Goal: Communication & Community: Answer question/provide support

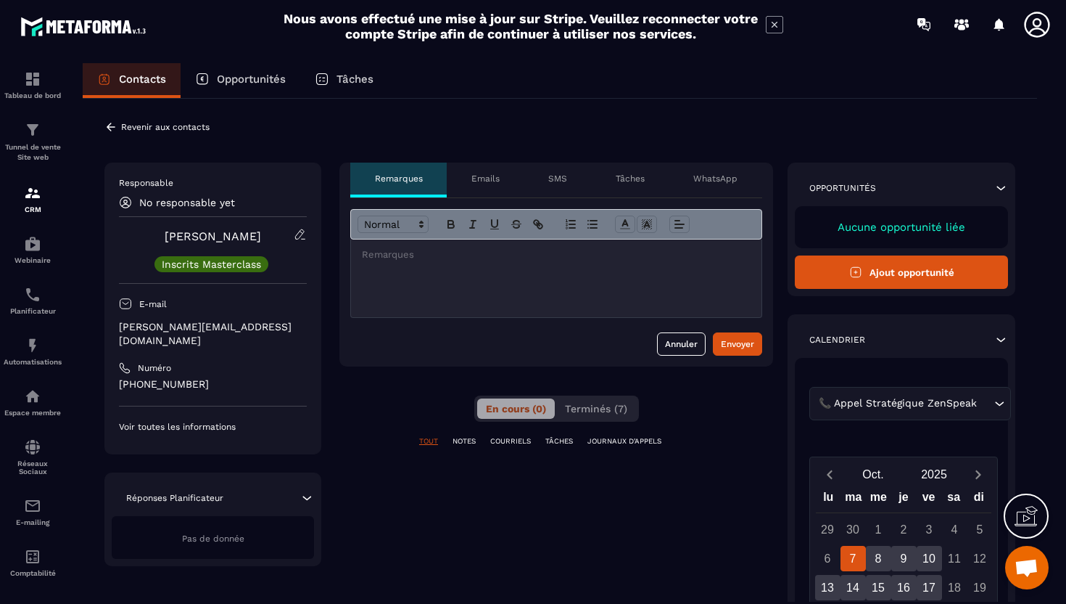
click at [170, 330] on p "[PERSON_NAME][EMAIL_ADDRESS][DOMAIN_NAME]" at bounding box center [213, 334] width 188 height 28
copy div "[PERSON_NAME][EMAIL_ADDRESS][DOMAIN_NAME]"
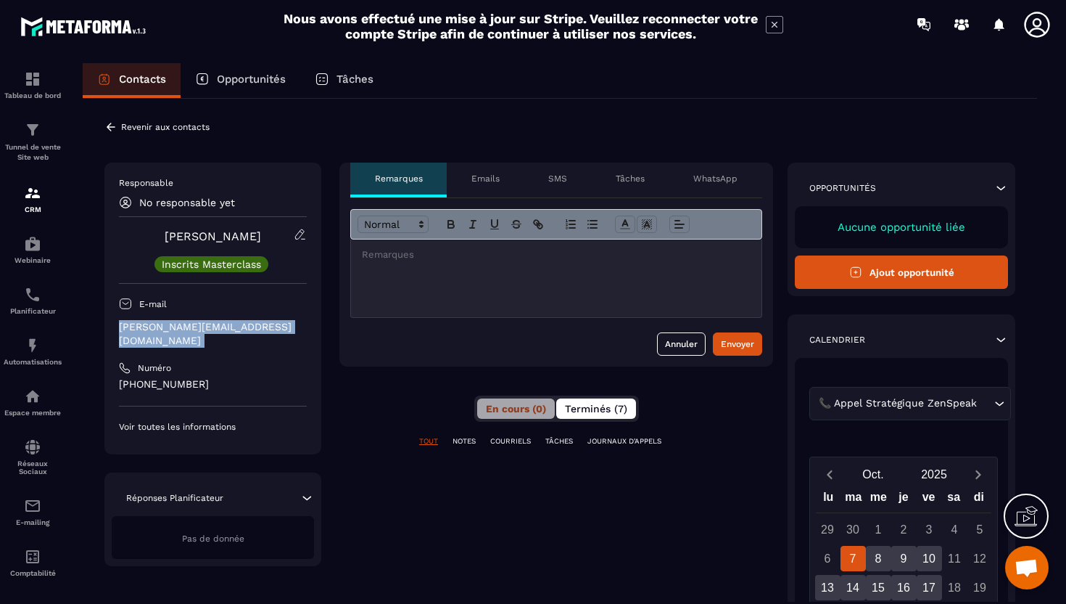
click at [569, 411] on span "Terminés (7)" at bounding box center [596, 409] width 62 height 12
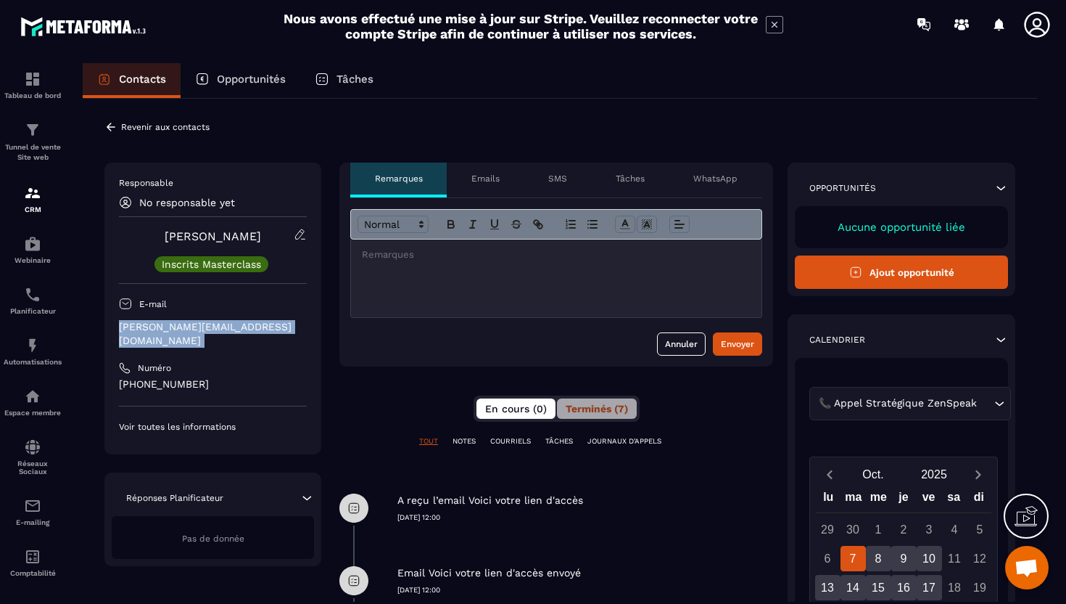
click at [508, 417] on button "En cours (0)" at bounding box center [516, 408] width 79 height 20
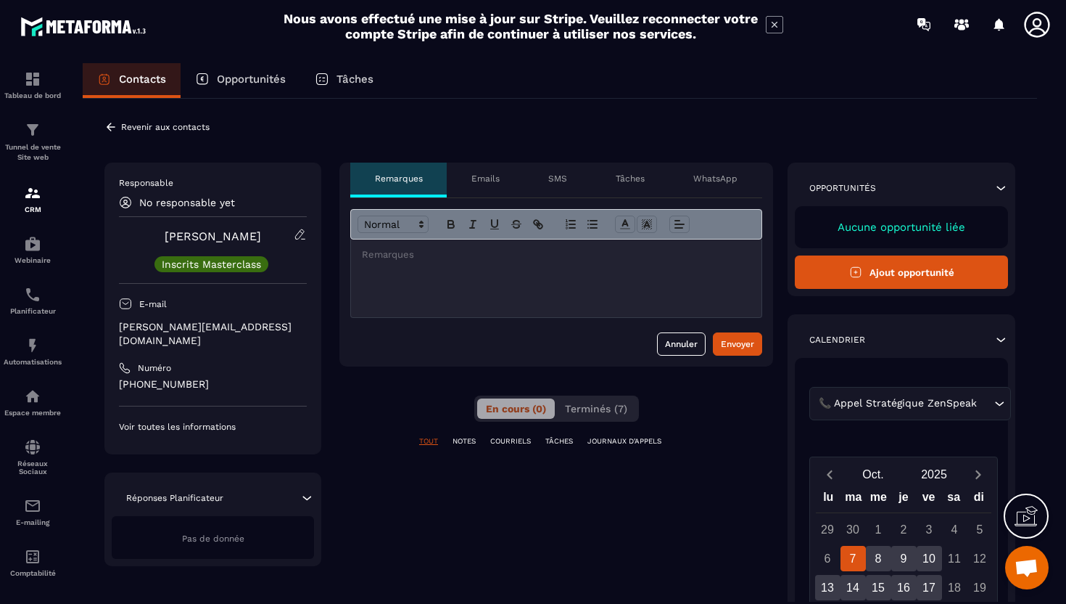
click at [455, 271] on div at bounding box center [556, 278] width 411 height 78
click at [723, 344] on div "Envoyer" at bounding box center [737, 344] width 33 height 15
